Goal: Communication & Community: Answer question/provide support

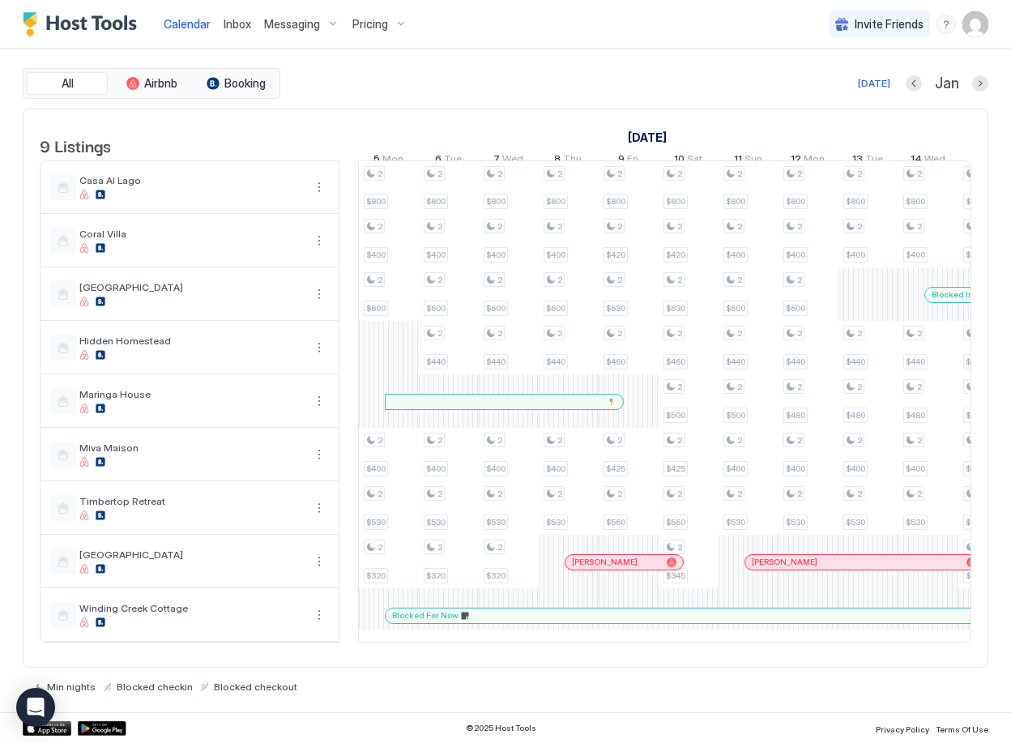
scroll to position [0, 458]
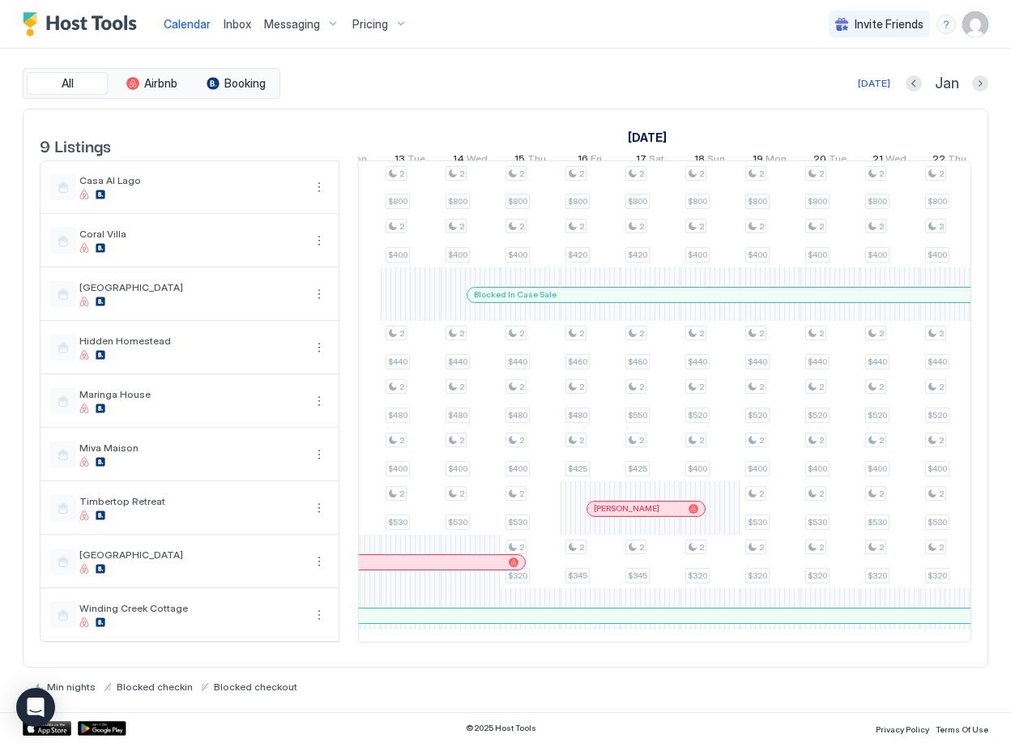
click at [228, 28] on span "Inbox" at bounding box center [238, 24] width 28 height 14
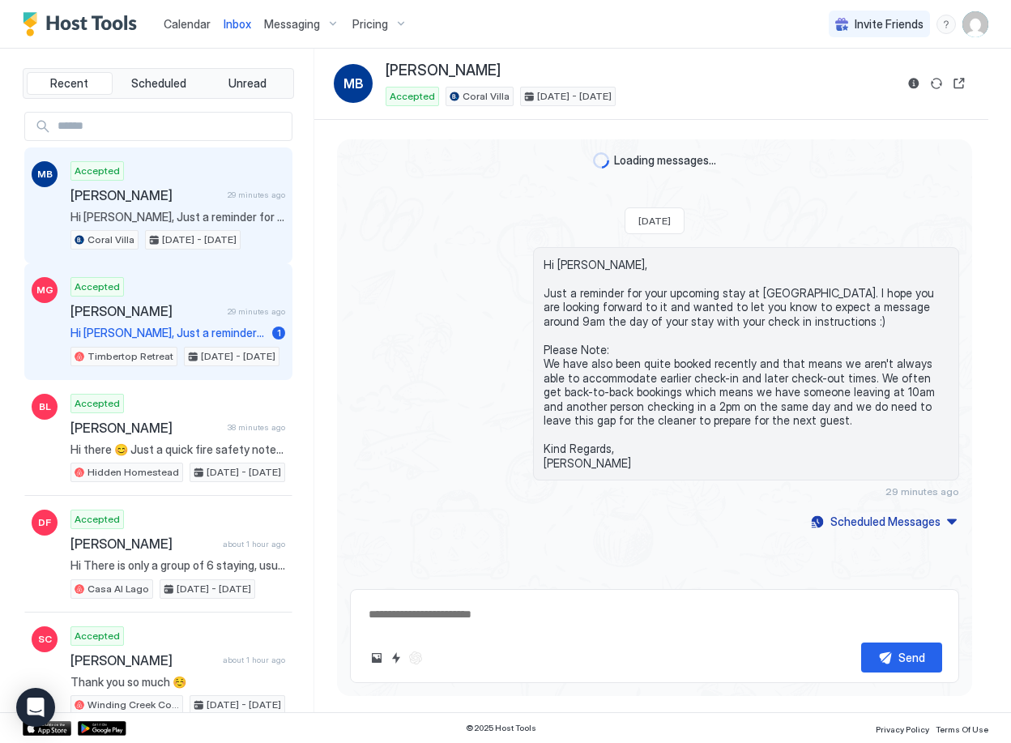
scroll to position [185, 0]
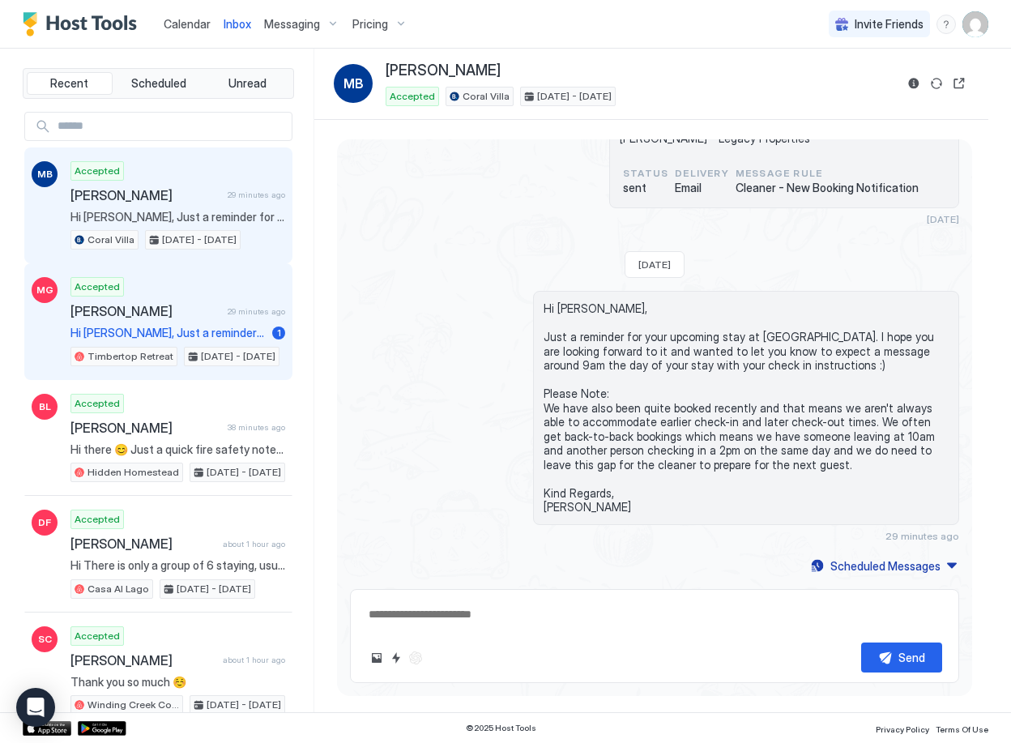
click at [199, 323] on div "Accepted Mandy G 29 minutes ago Hi Mandy, Just a reminder for your upcoming sta…" at bounding box center [177, 321] width 215 height 89
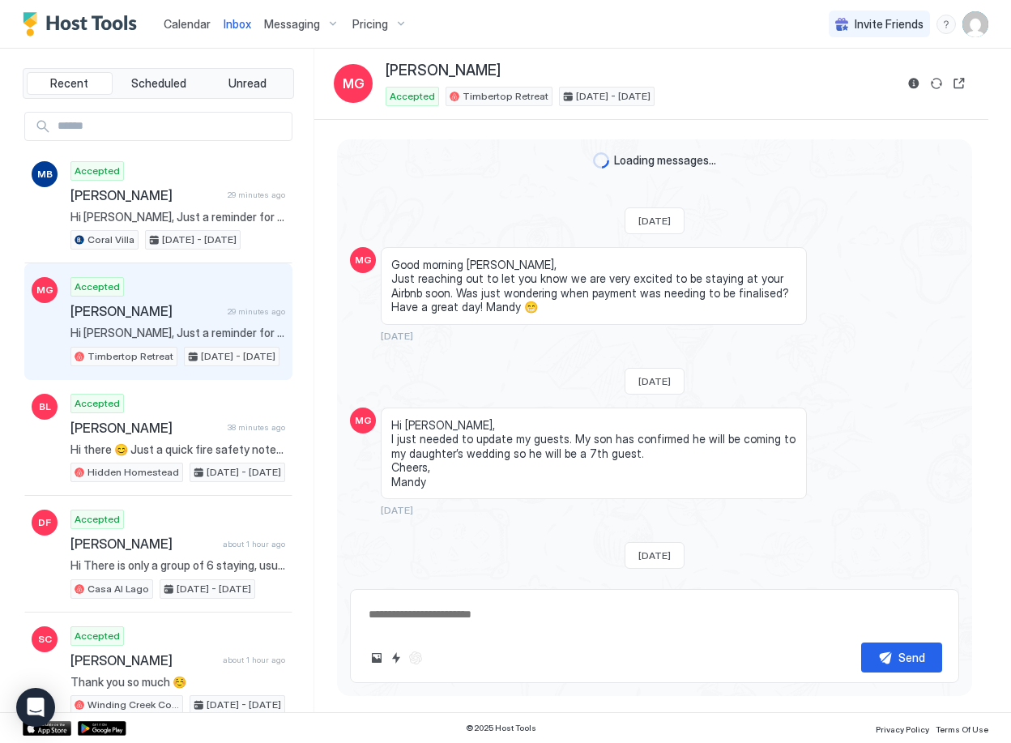
scroll to position [291, 0]
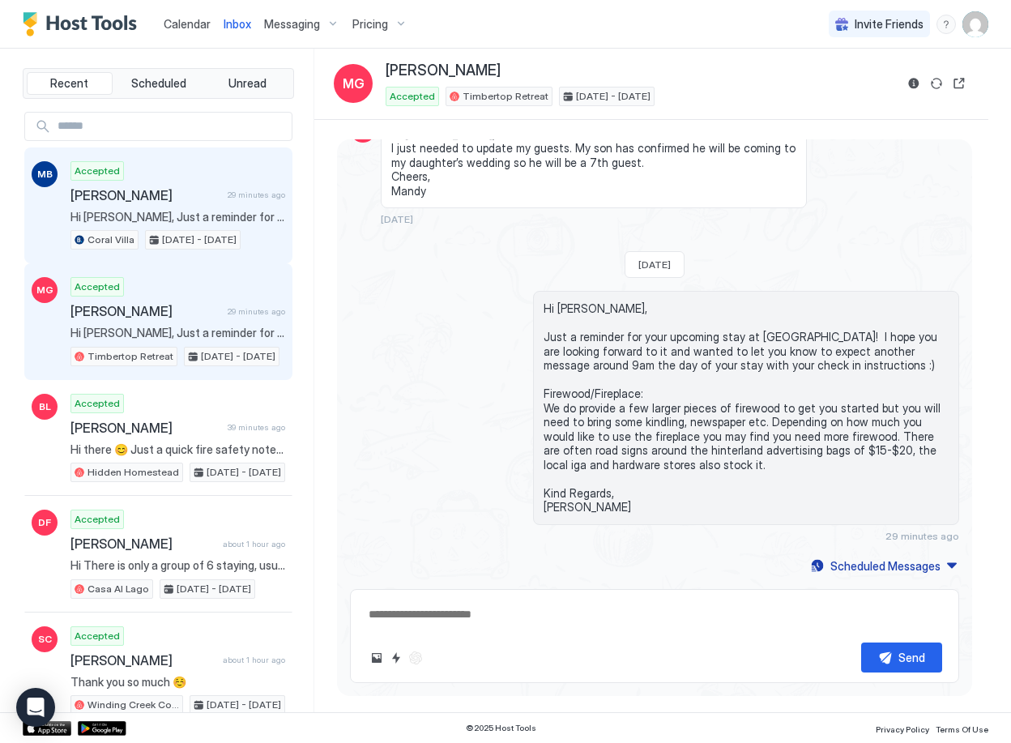
click at [156, 200] on span "[PERSON_NAME]" at bounding box center [145, 195] width 151 height 16
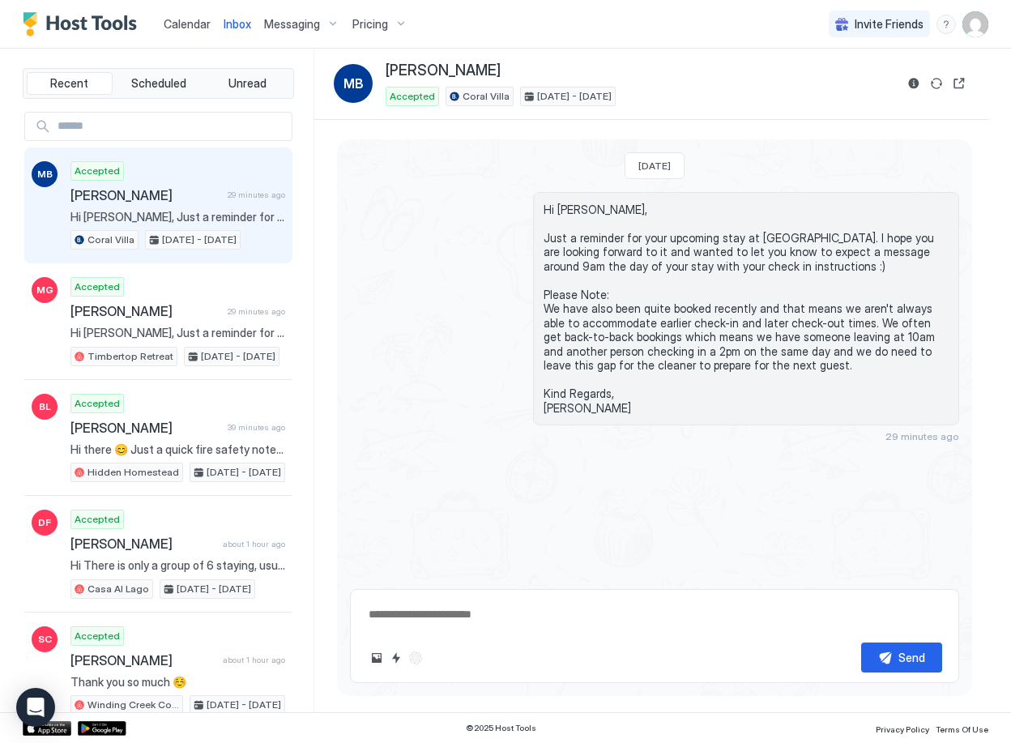
scroll to position [185, 0]
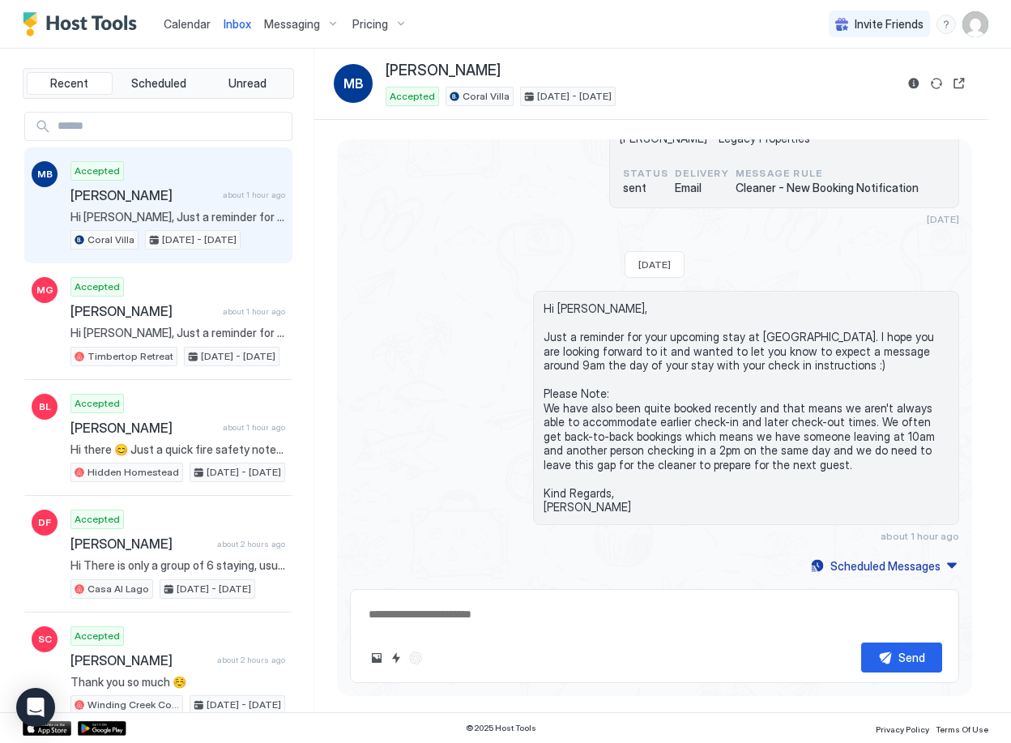
click at [181, 24] on span "Calendar" at bounding box center [187, 24] width 47 height 14
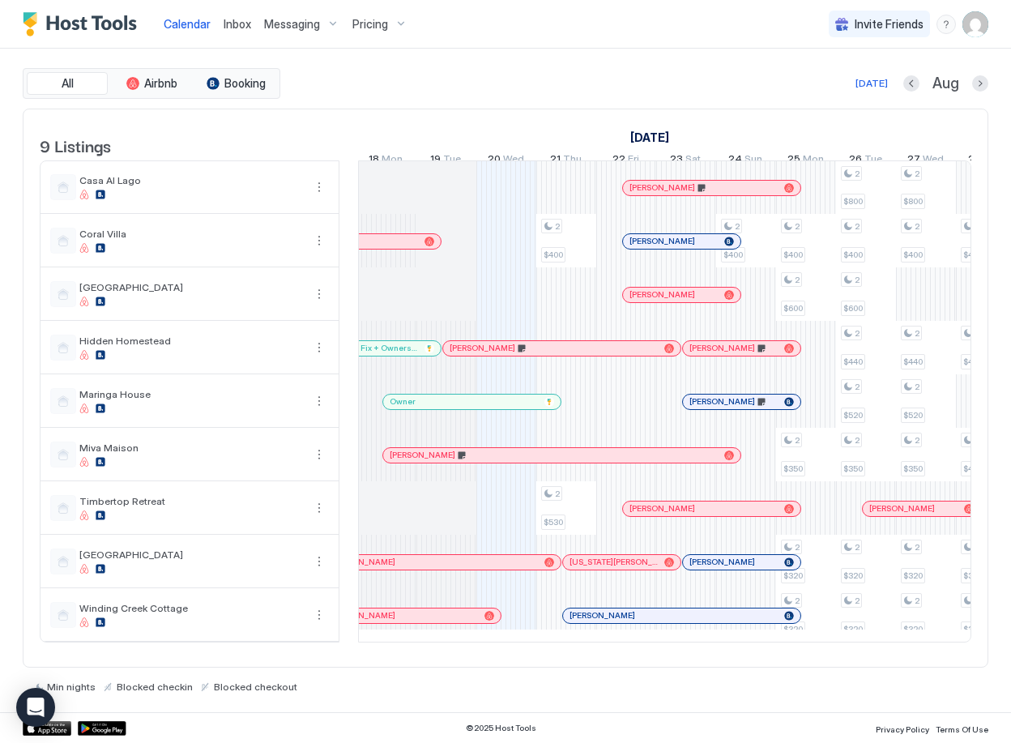
click at [225, 19] on span "Inbox" at bounding box center [238, 24] width 28 height 14
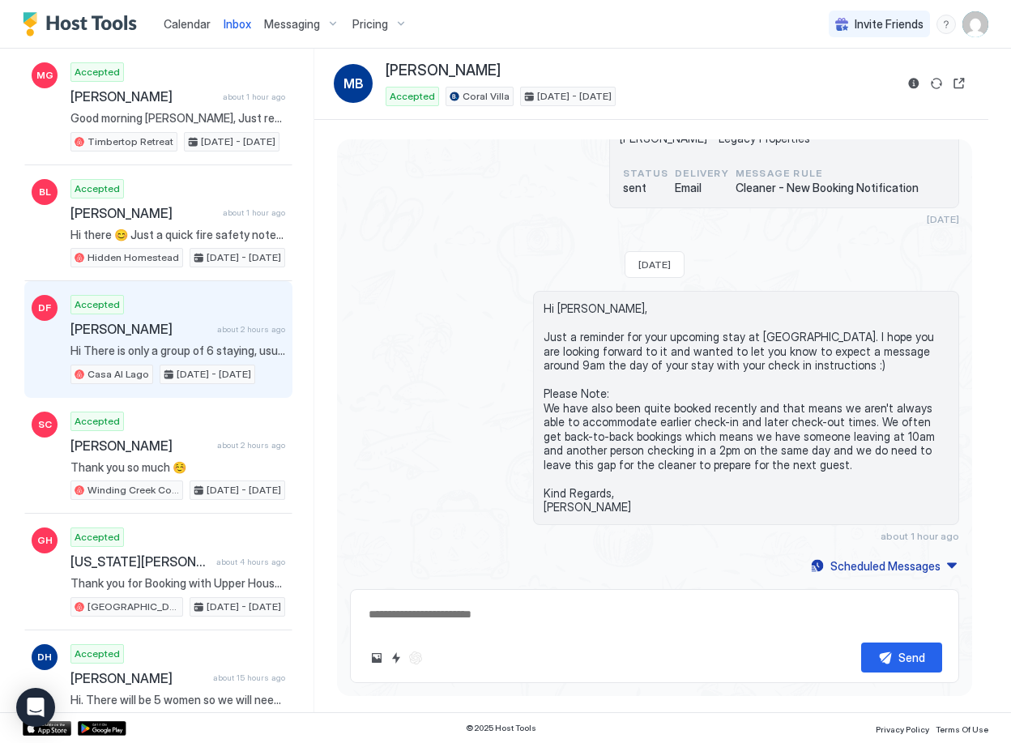
scroll to position [215, 0]
click at [175, 331] on span "[PERSON_NAME]" at bounding box center [140, 328] width 140 height 16
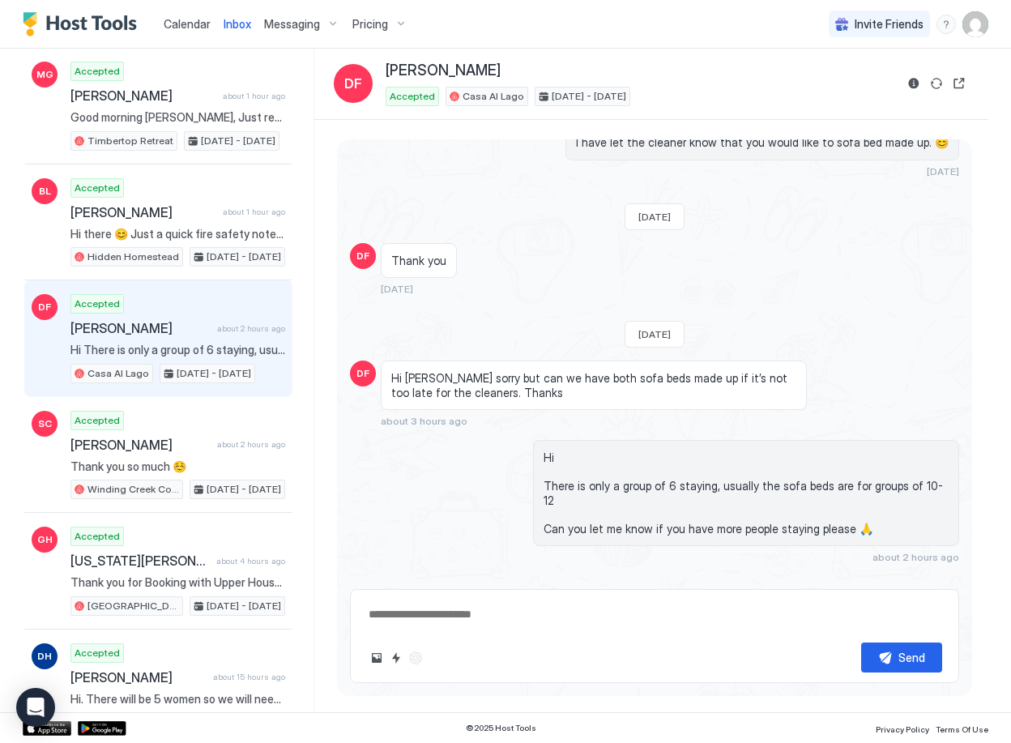
scroll to position [629, 0]
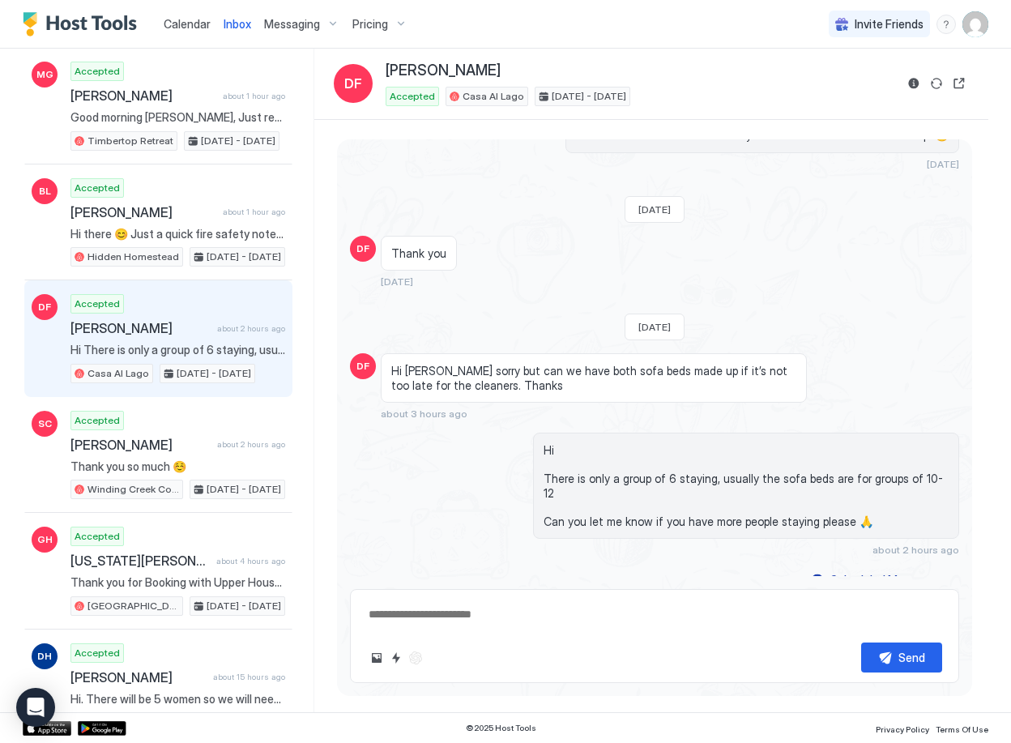
click at [550, 616] on textarea at bounding box center [654, 614] width 575 height 30
type textarea "*"
type textarea "**********"
click at [903, 663] on div "Send" at bounding box center [911, 657] width 27 height 17
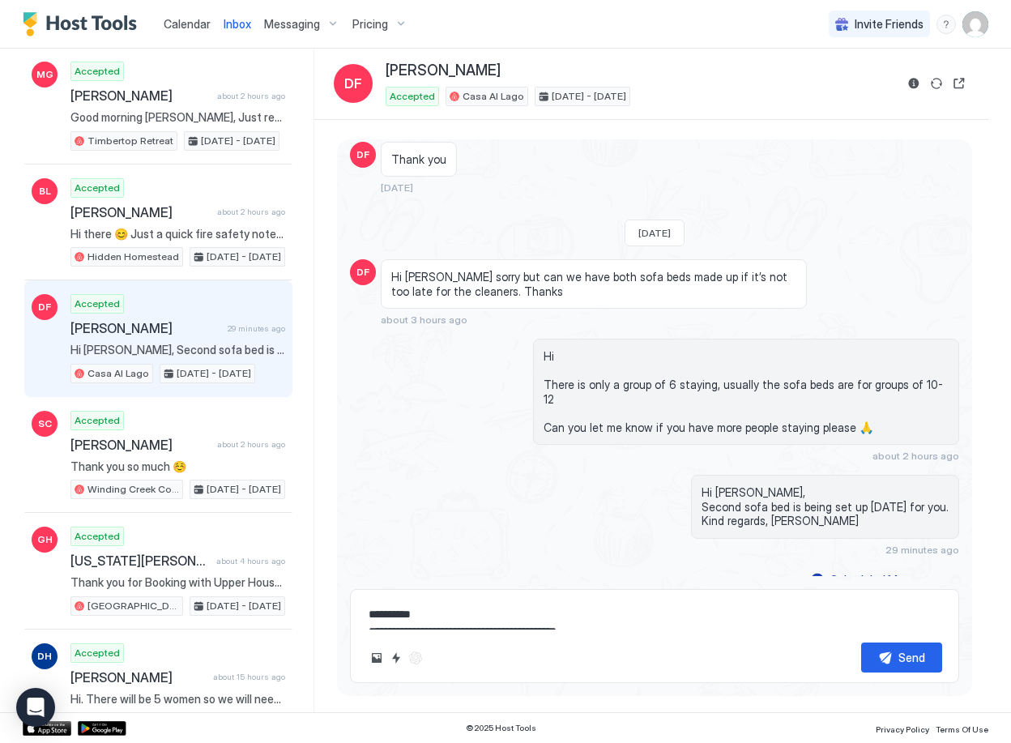
scroll to position [710, 0]
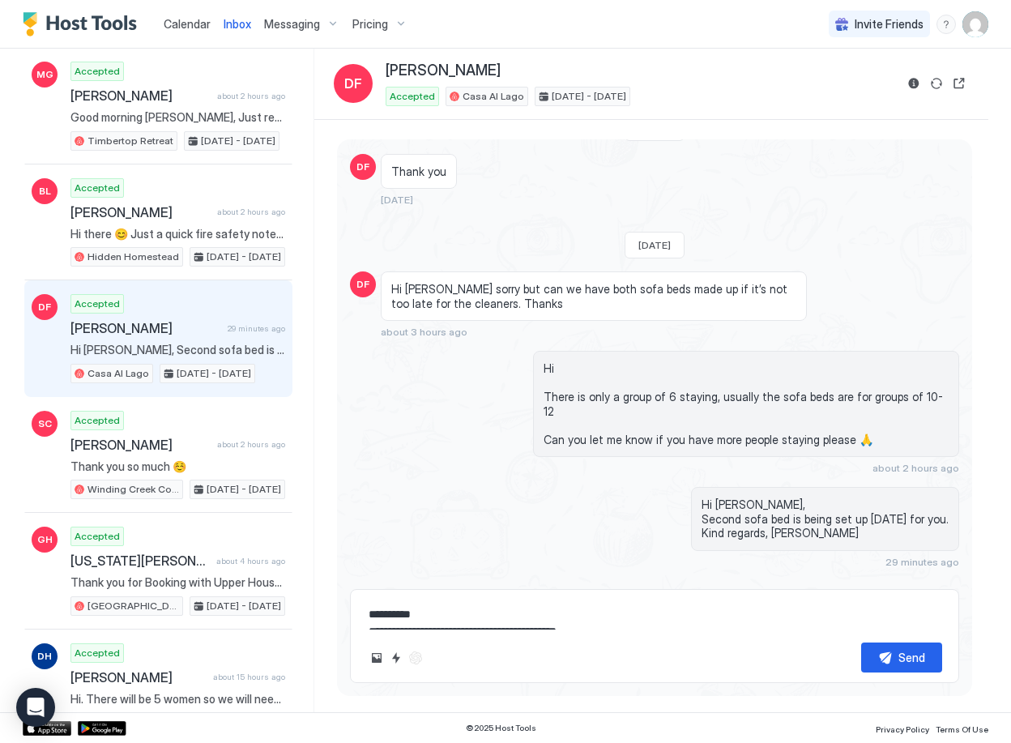
click at [189, 23] on span "Calendar" at bounding box center [187, 24] width 47 height 14
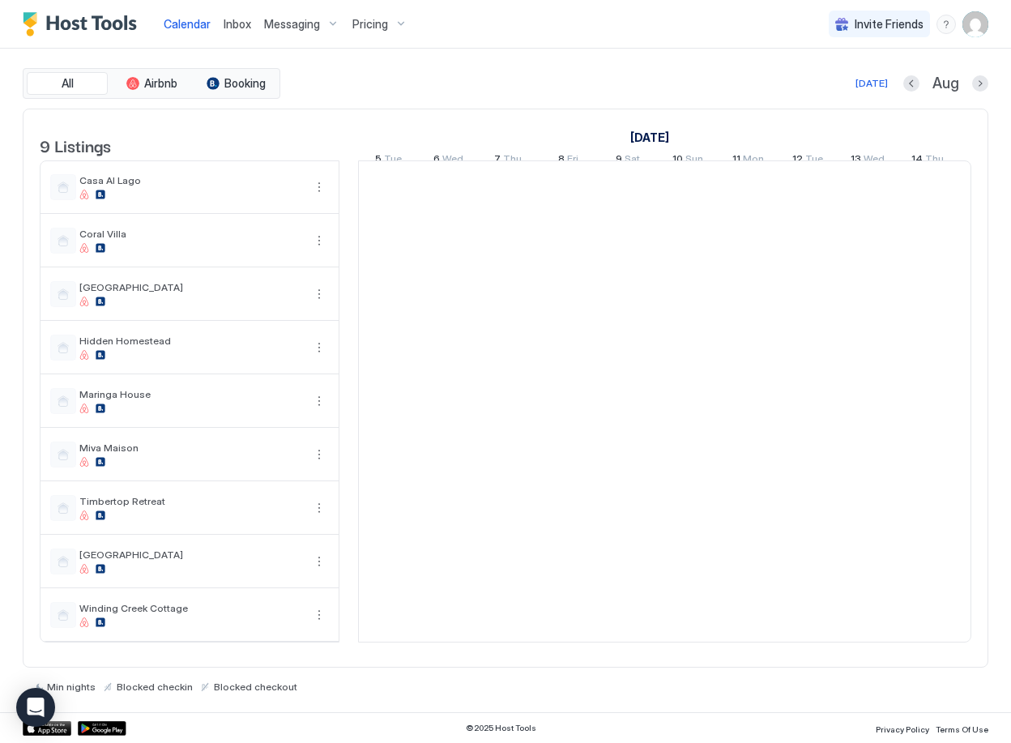
scroll to position [0, 900]
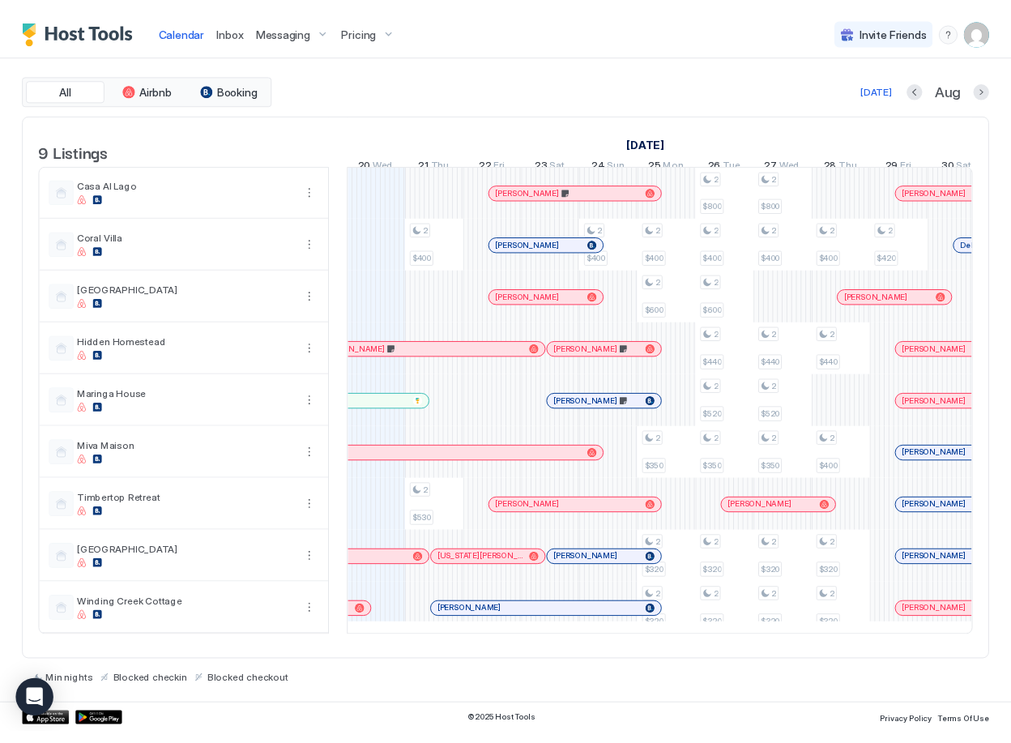
scroll to position [0, 900]
